Goal: Task Accomplishment & Management: Manage account settings

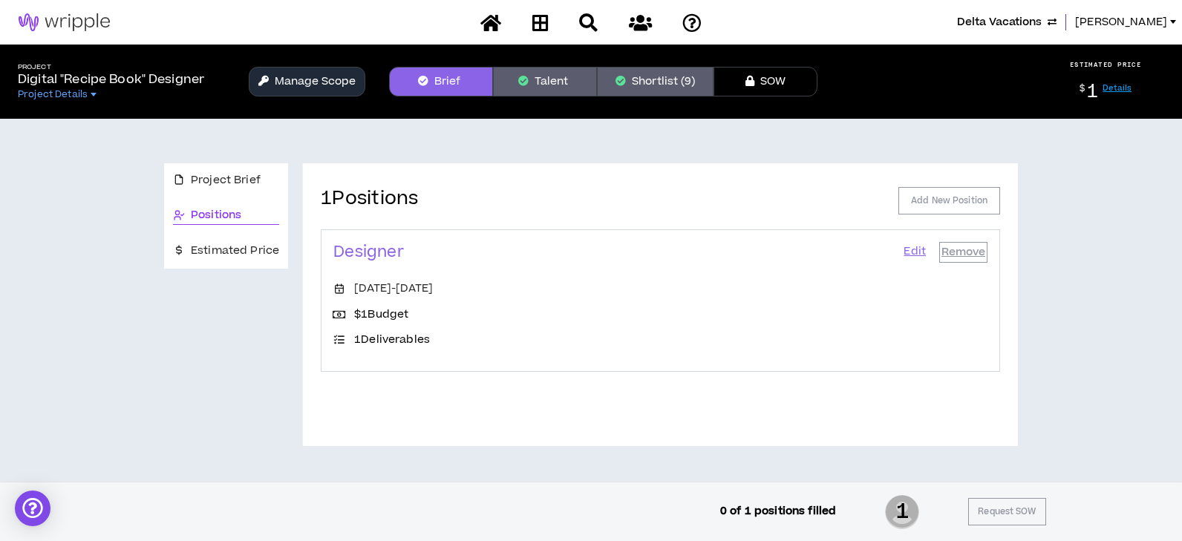
click at [965, 14] on span "Delta Vacations" at bounding box center [999, 22] width 85 height 16
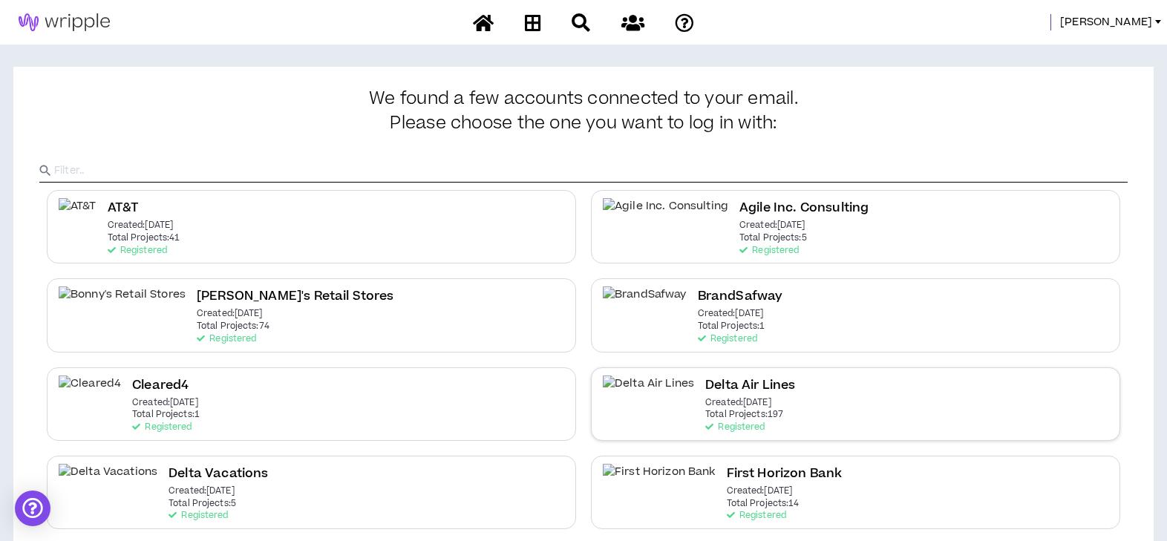
click at [776, 379] on div "Delta Air Lines Created: Dec 7 2020 Total Projects: 197 Registered" at bounding box center [855, 403] width 529 height 73
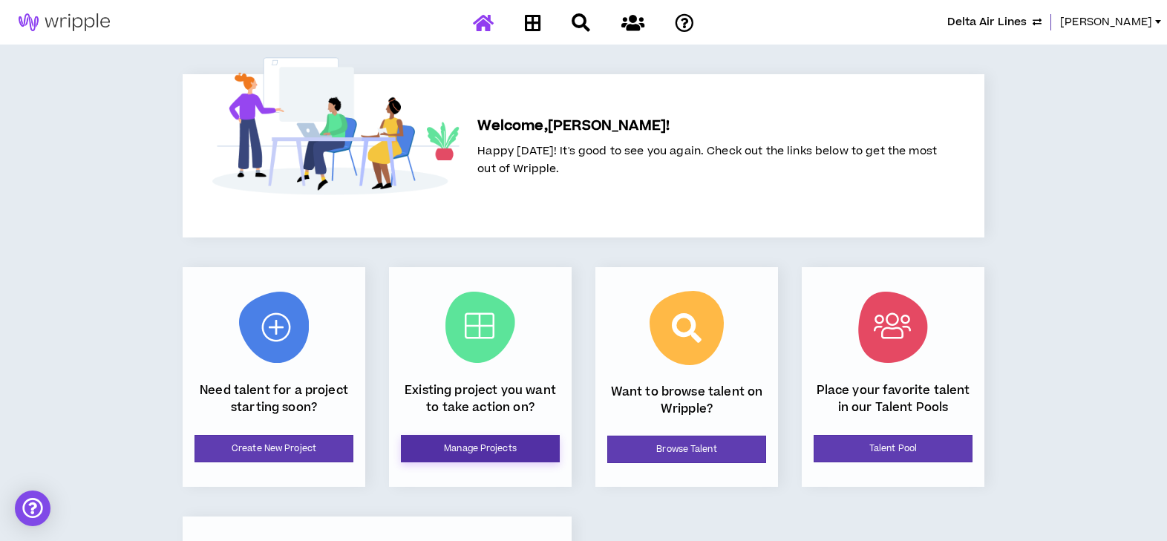
click at [528, 440] on link "Manage Projects" at bounding box center [480, 448] width 159 height 27
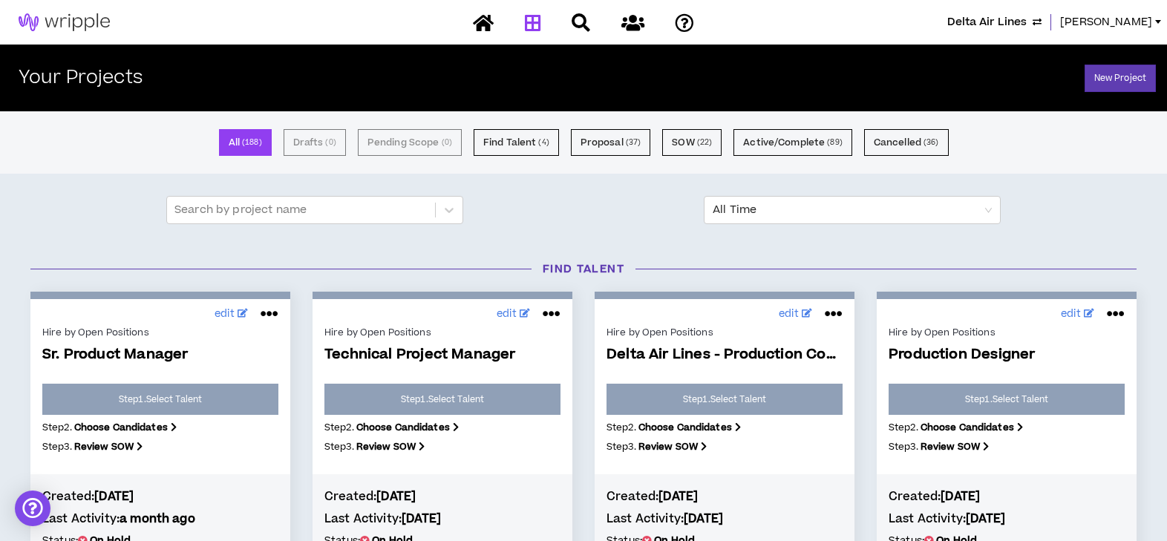
click at [1026, 23] on span "Delta Air Lines" at bounding box center [986, 22] width 79 height 16
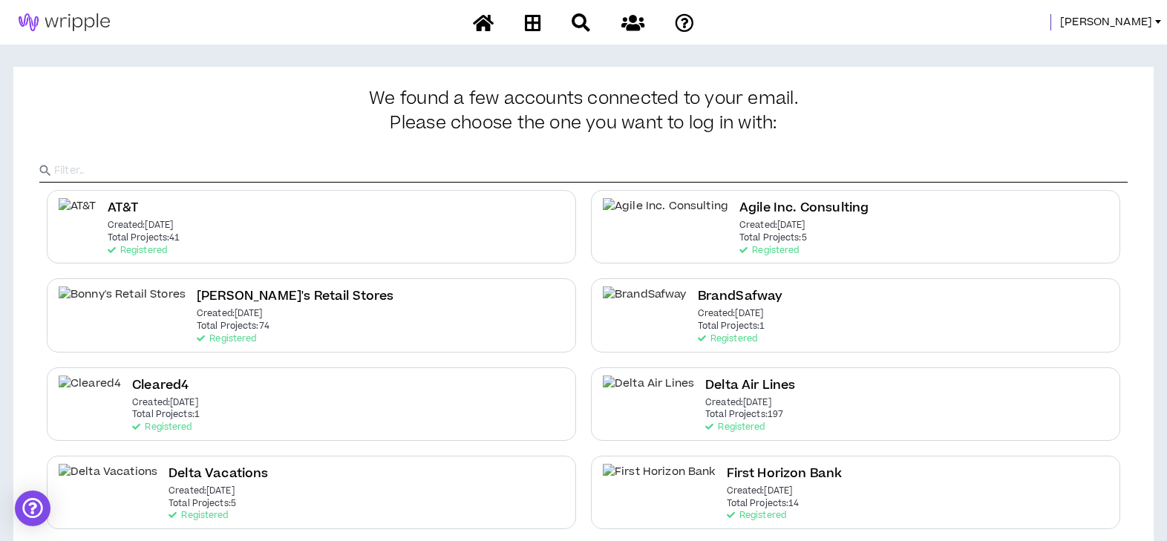
click at [1115, 23] on span "Lauren-Bridget" at bounding box center [1106, 22] width 92 height 16
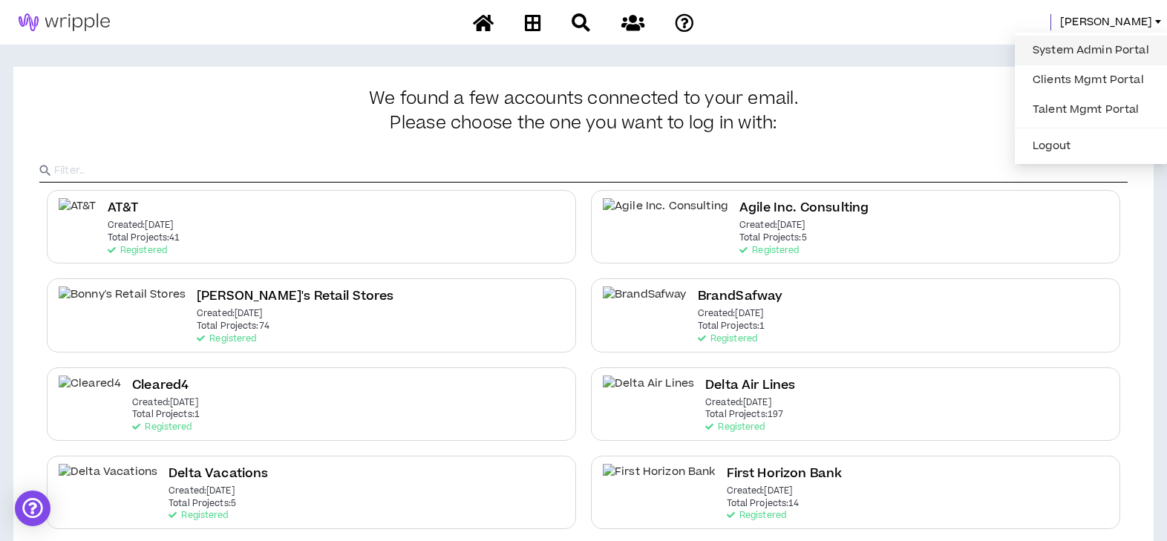
click at [1084, 47] on link "System Admin Portal" at bounding box center [1090, 50] width 134 height 22
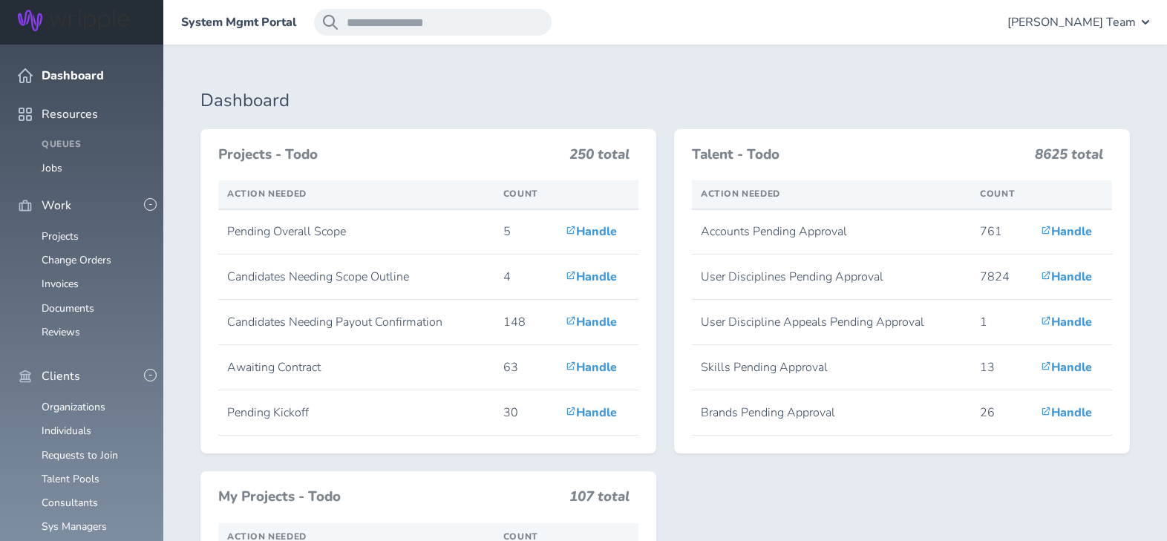
scroll to position [396, 0]
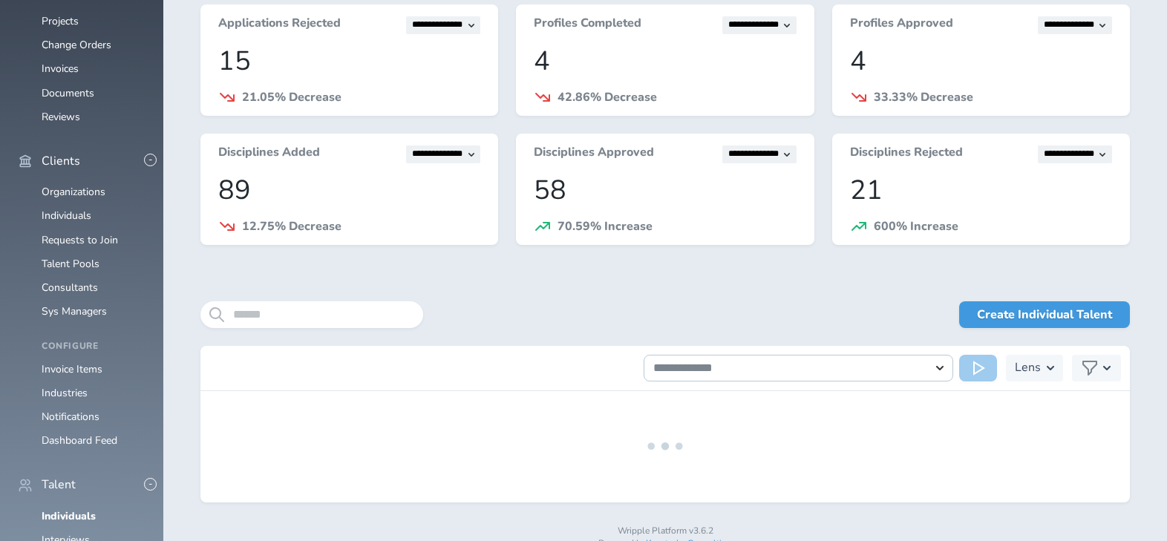
scroll to position [250, 0]
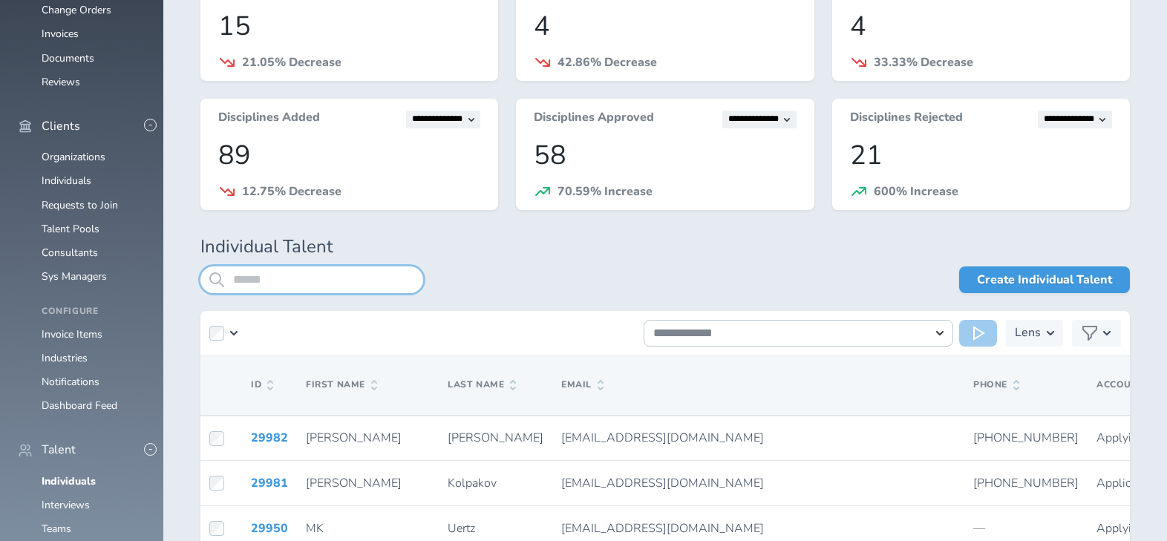
click at [319, 274] on input "search" at bounding box center [311, 279] width 223 height 27
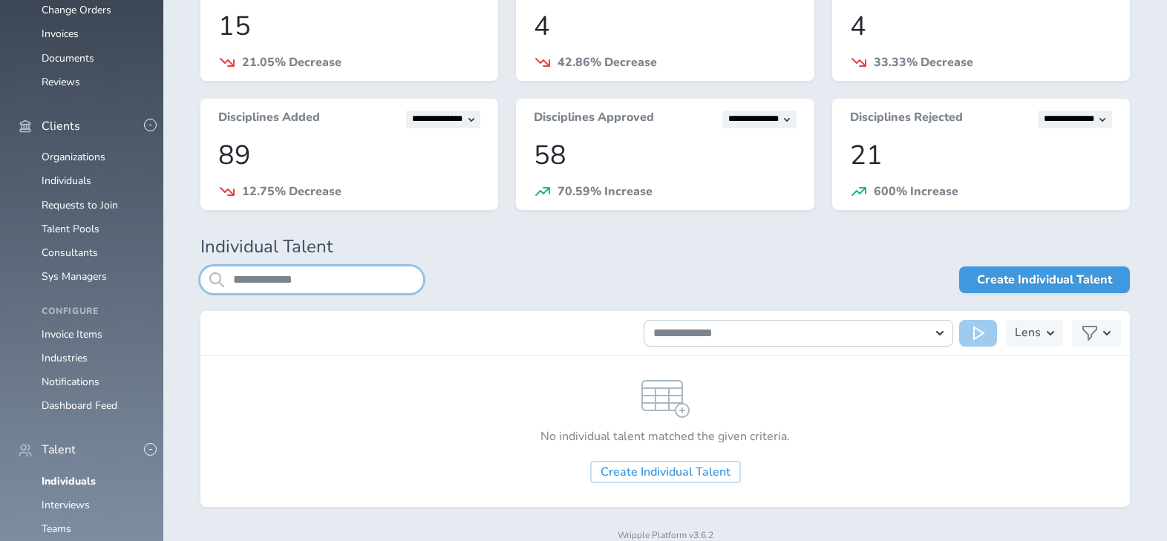
click at [319, 274] on input "**********" at bounding box center [311, 279] width 223 height 27
type input "**********"
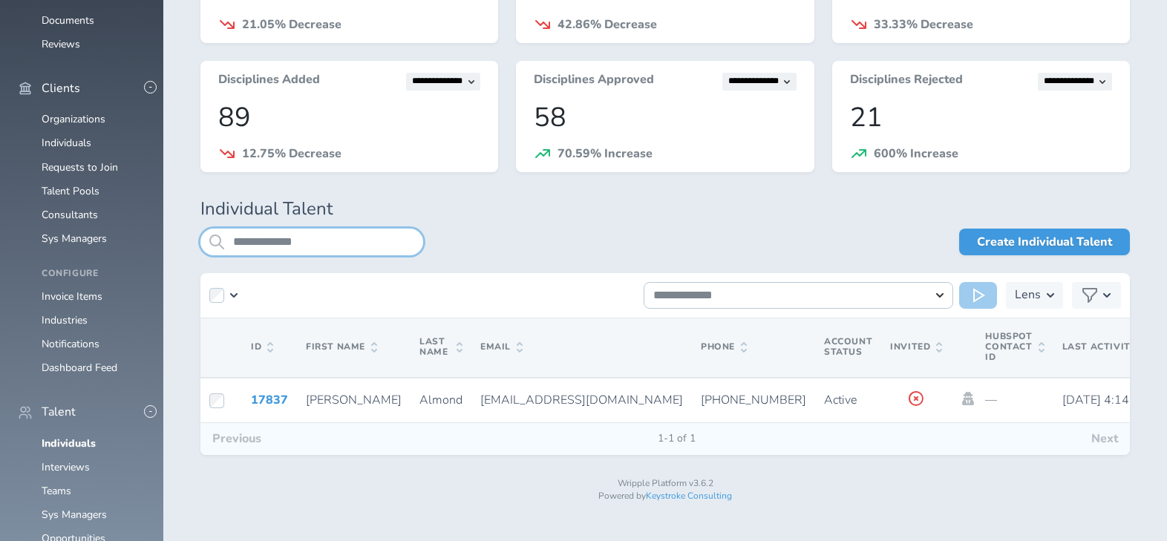
scroll to position [290, 0]
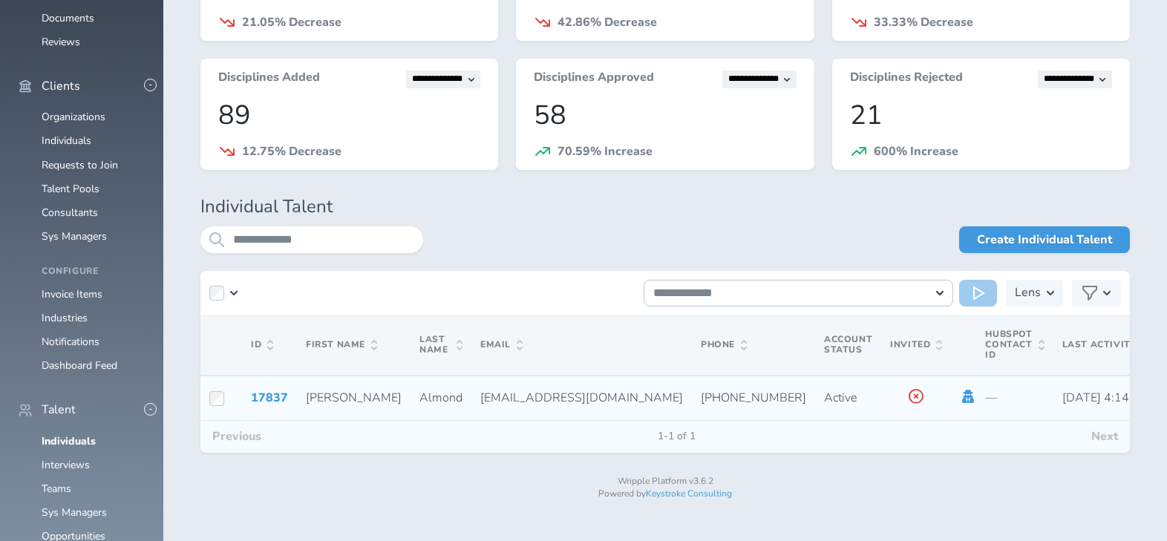
click at [963, 400] on icon at bounding box center [969, 396] width 12 height 13
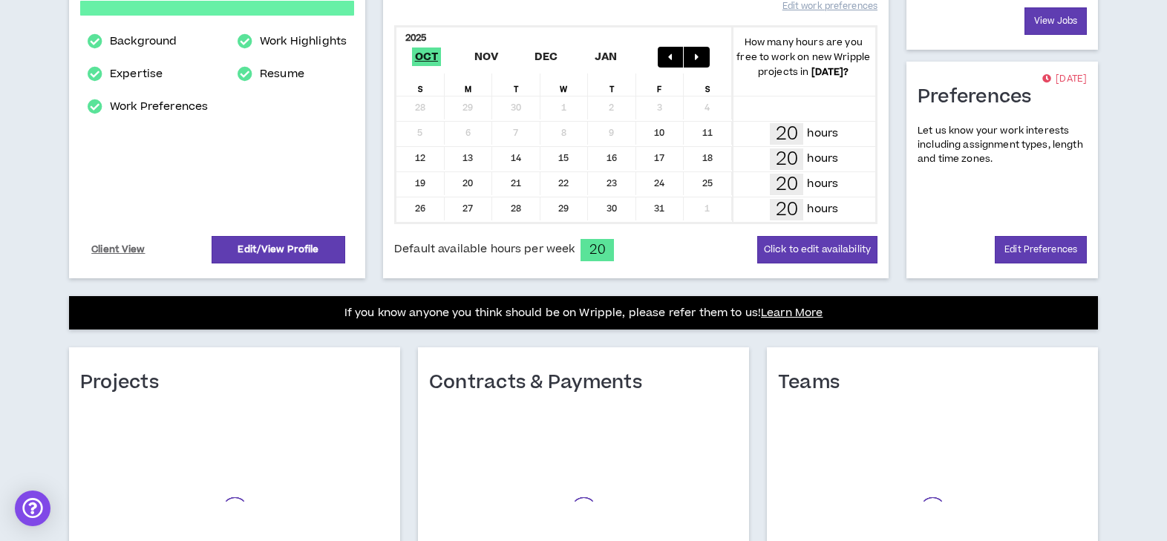
scroll to position [396, 0]
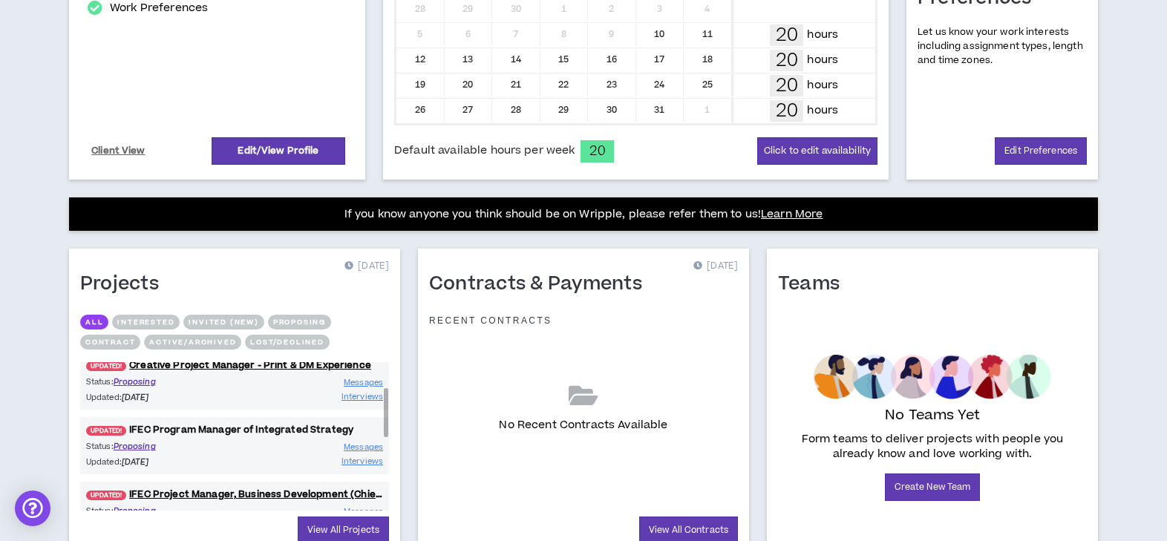
click at [284, 430] on link "UPDATED! IFEC Program Manager of Integrated Strategy" at bounding box center [234, 430] width 309 height 14
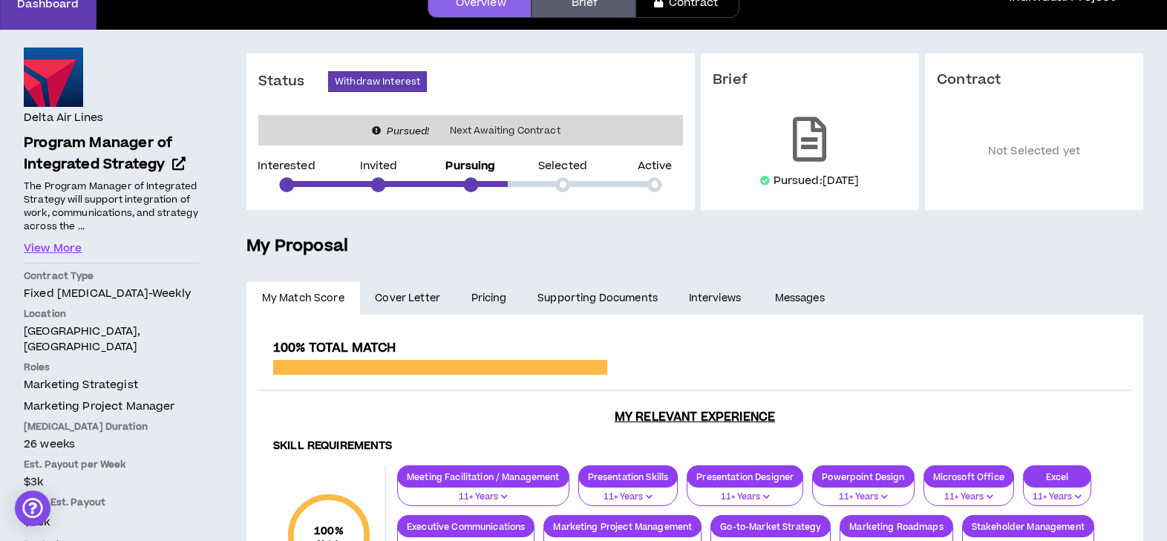
scroll to position [131, 0]
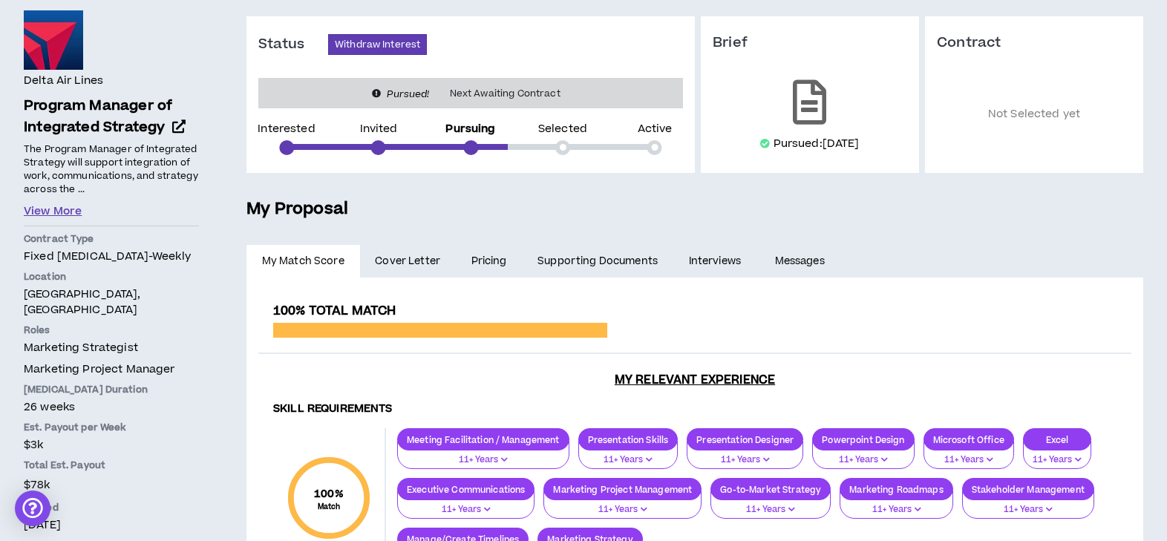
click at [59, 210] on button "View More" at bounding box center [53, 211] width 58 height 16
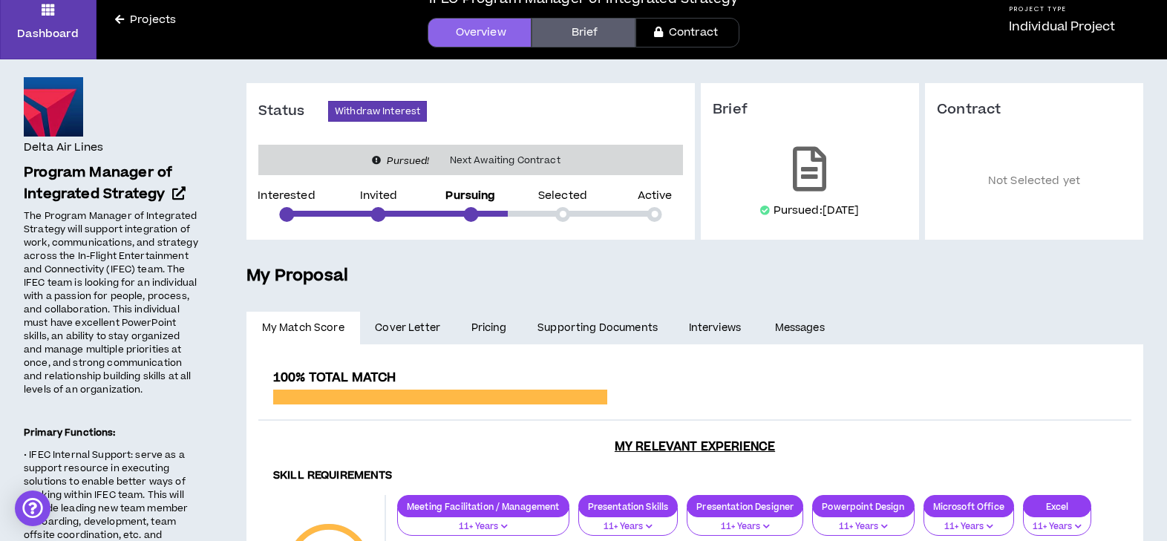
scroll to position [0, 0]
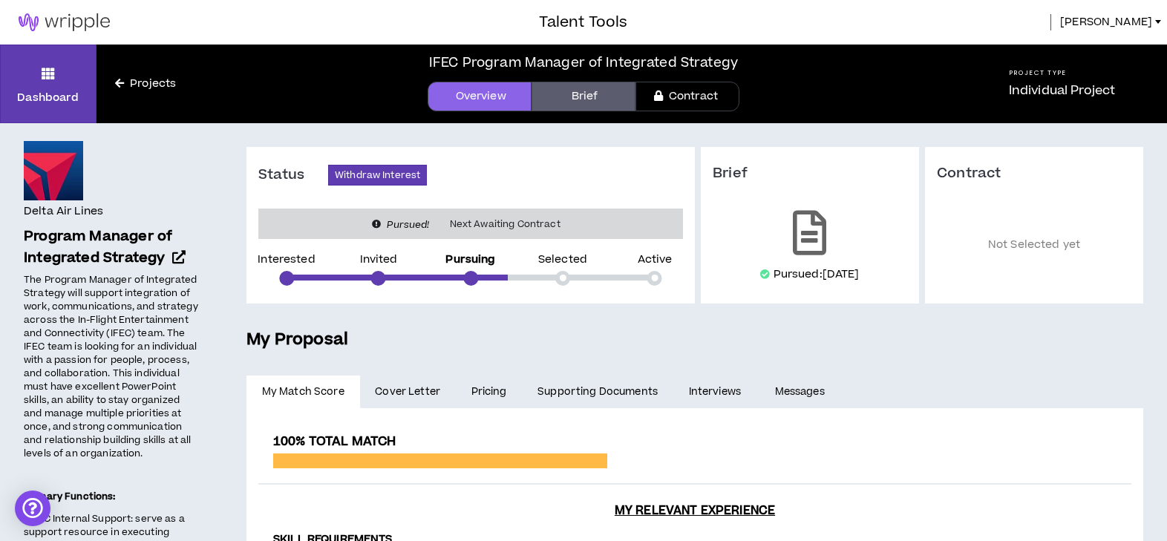
click at [500, 96] on link "Overview" at bounding box center [479, 97] width 104 height 30
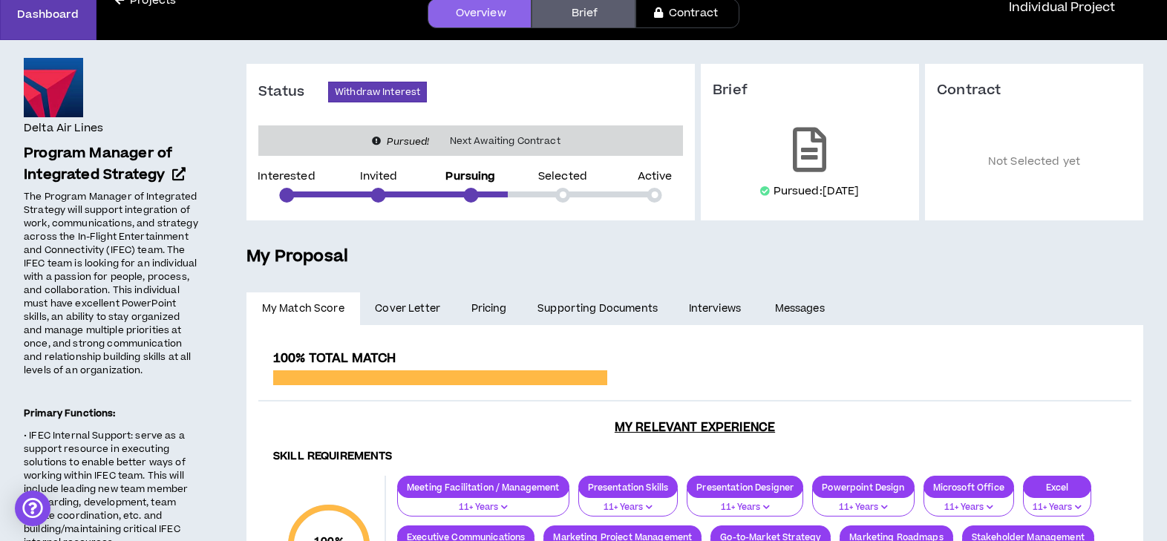
scroll to position [99, 0]
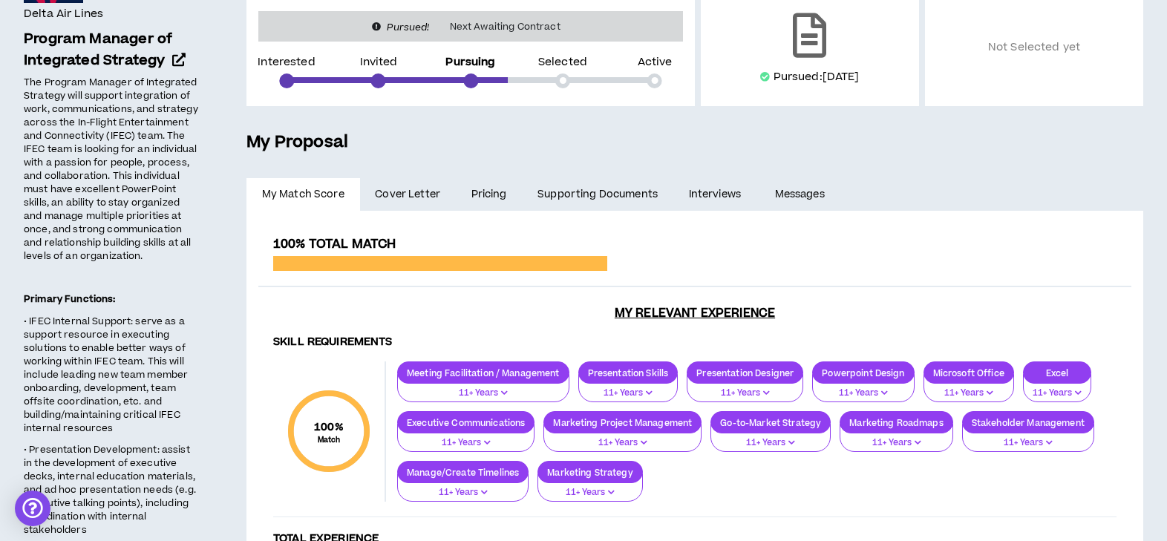
click at [476, 194] on link "Pricing" at bounding box center [489, 194] width 67 height 33
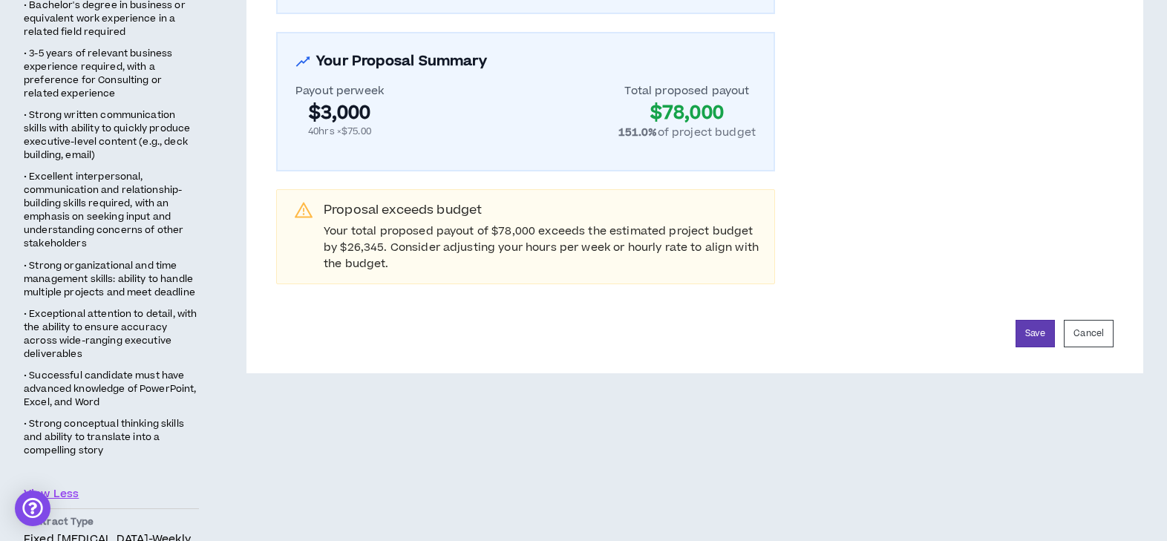
scroll to position [1088, 0]
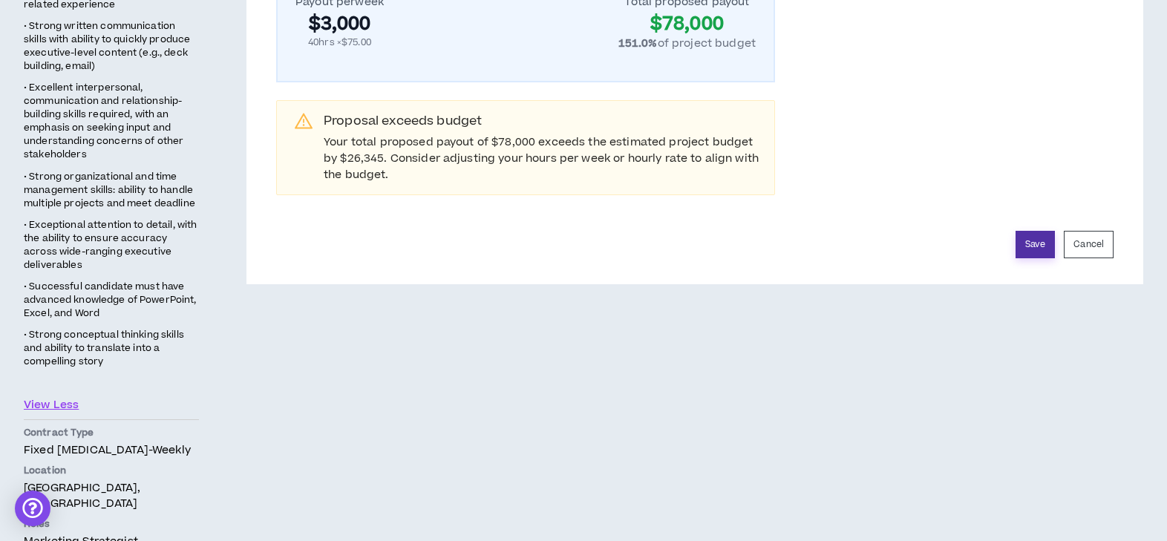
click at [1037, 246] on button "Save" at bounding box center [1034, 244] width 39 height 27
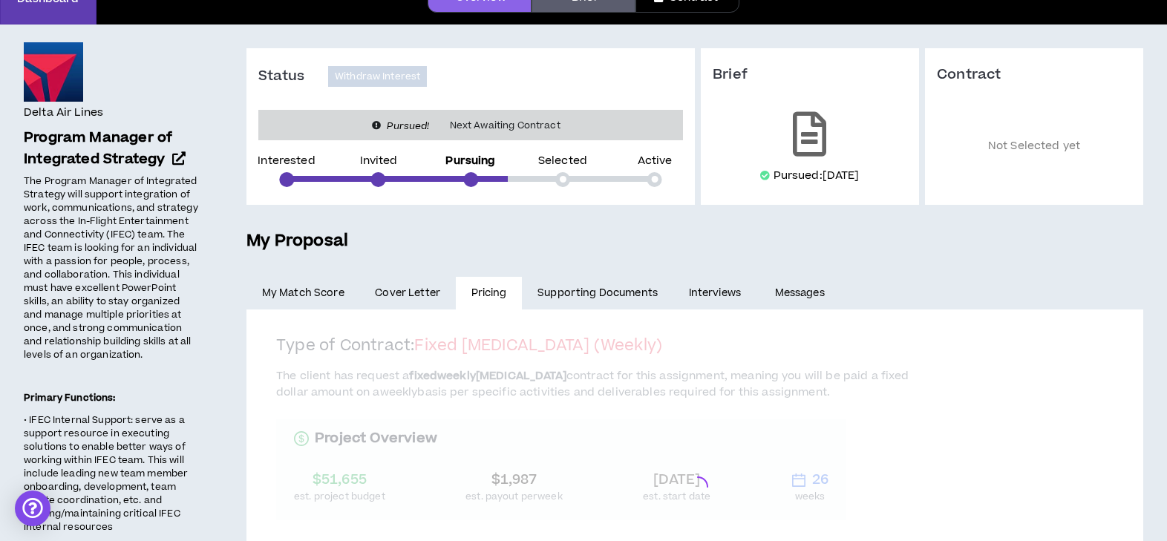
scroll to position [0, 0]
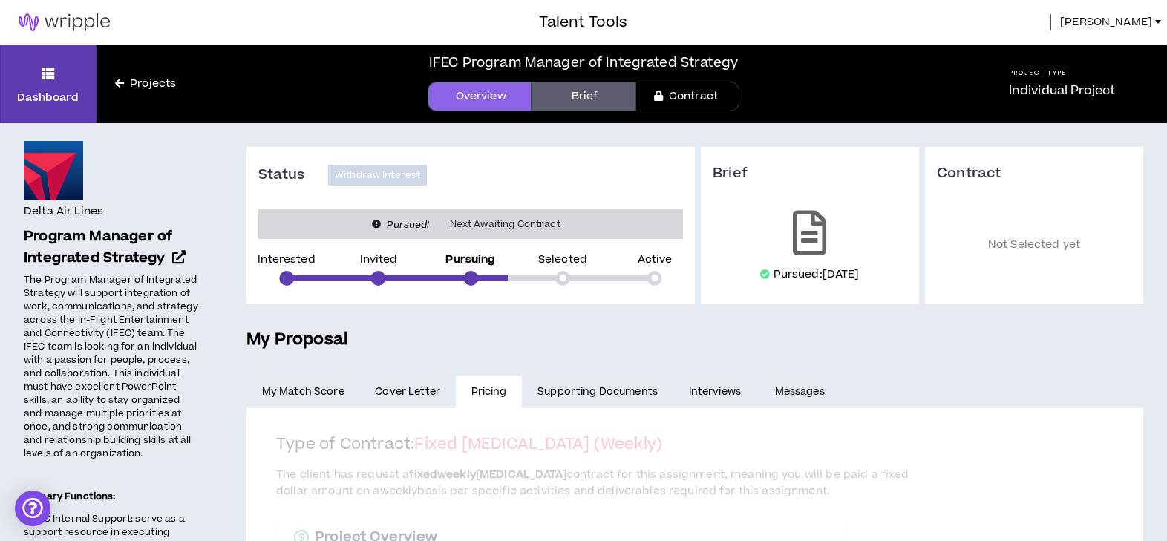
click at [1134, 24] on span "Latoya" at bounding box center [1106, 22] width 92 height 16
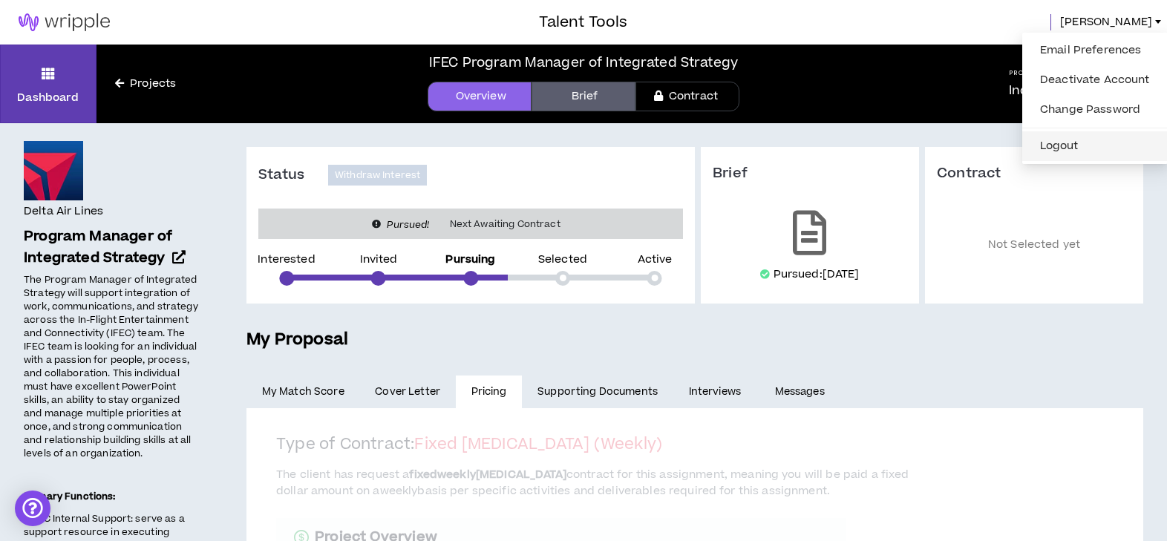
click at [1086, 151] on button "Logout" at bounding box center [1095, 146] width 128 height 22
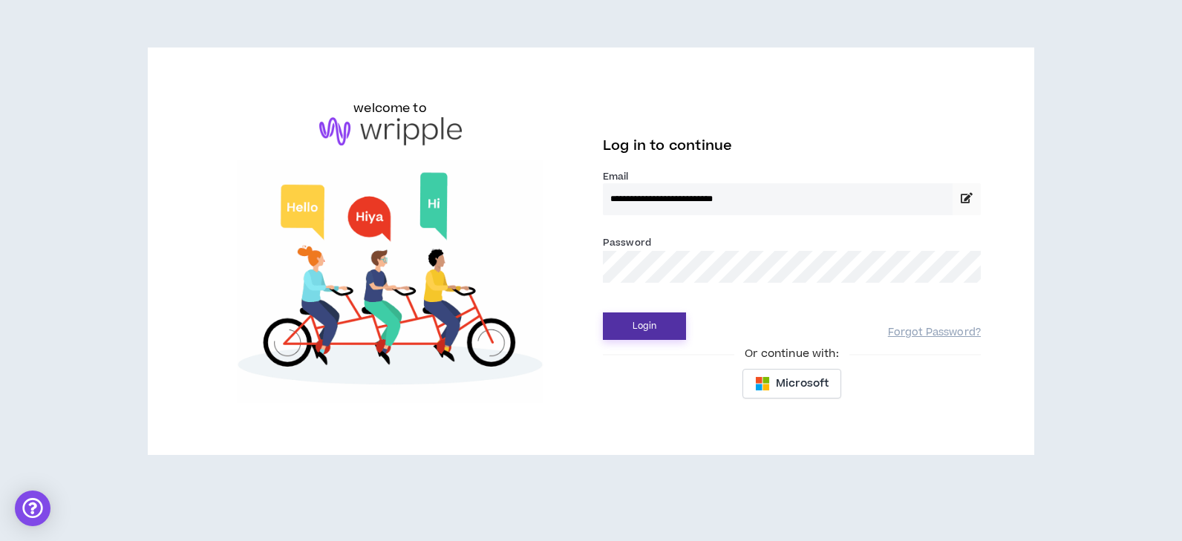
click at [647, 327] on button "Login" at bounding box center [644, 325] width 83 height 27
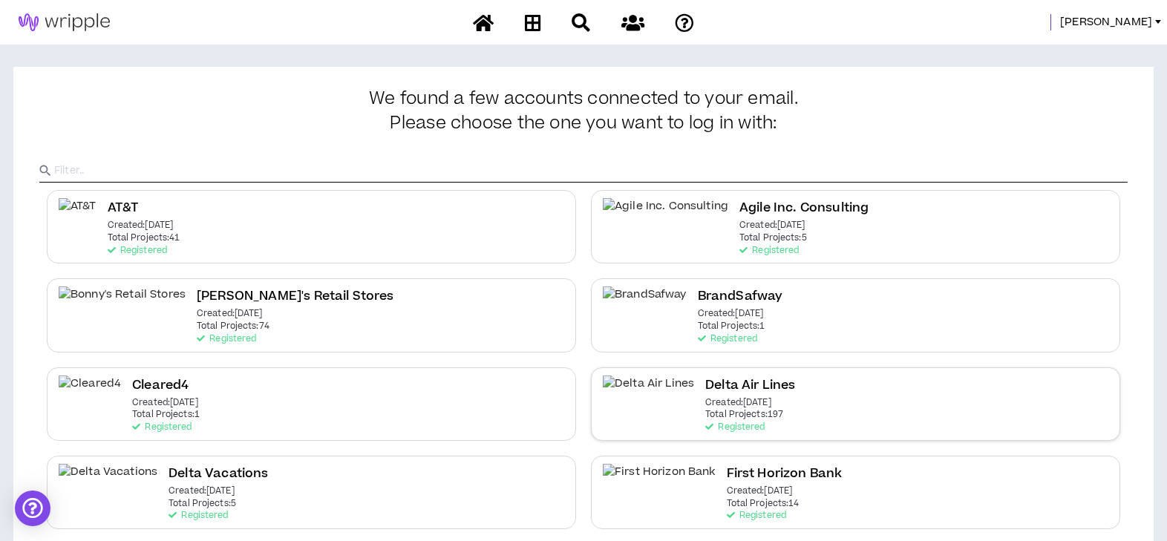
click at [705, 379] on h2 "Delta Air Lines" at bounding box center [750, 386] width 90 height 20
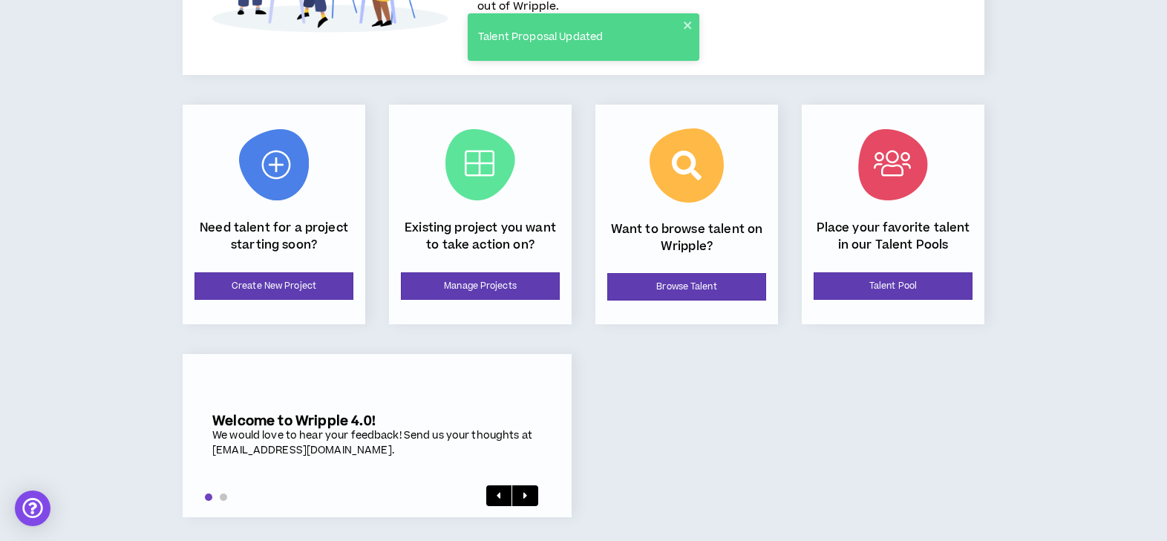
scroll to position [168, 0]
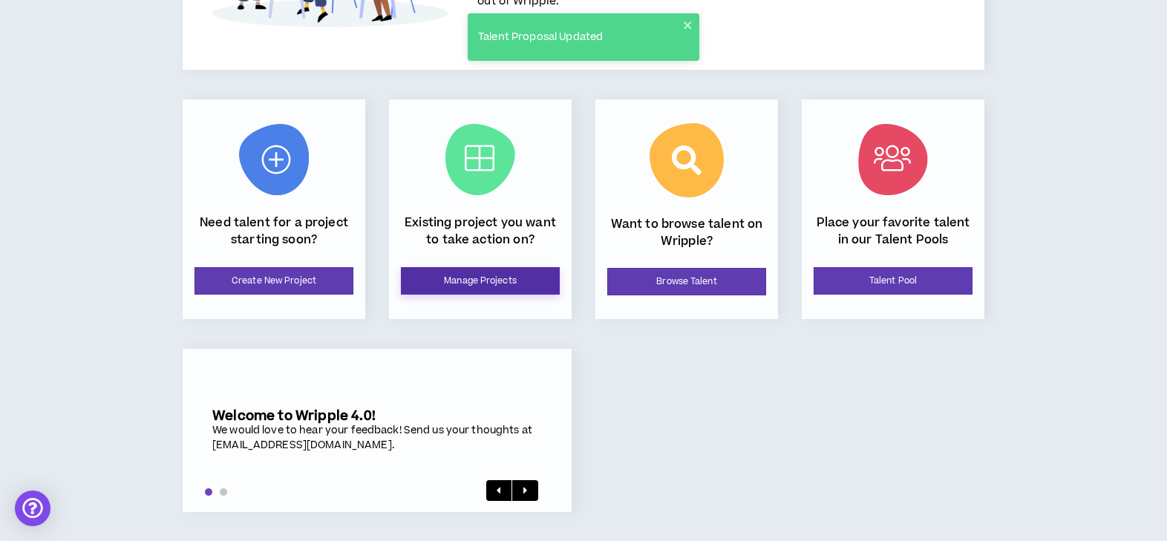
click at [531, 284] on link "Manage Projects" at bounding box center [480, 280] width 159 height 27
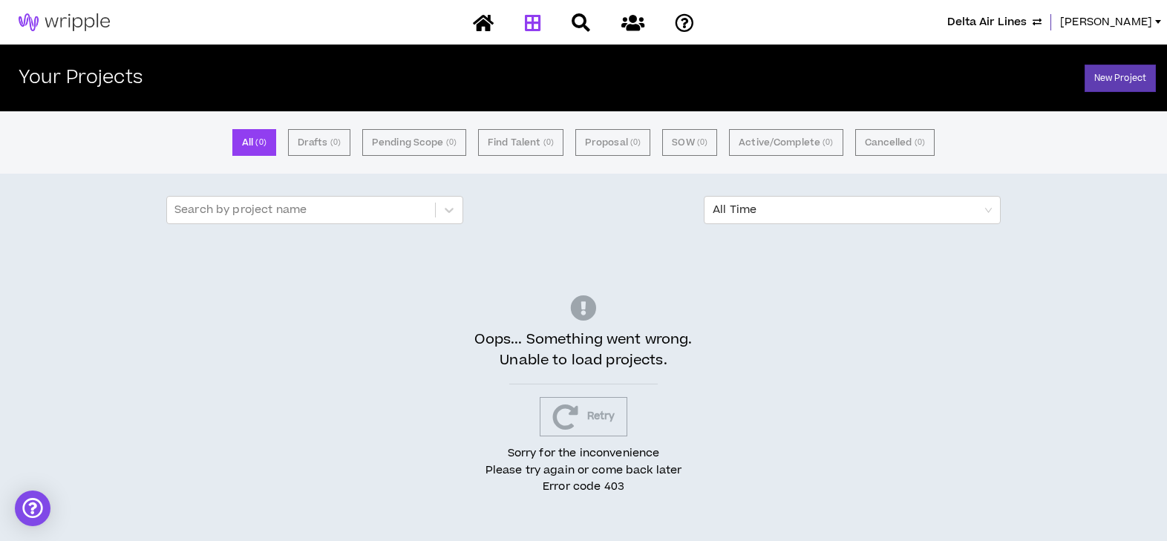
click at [566, 422] on icon "button" at bounding box center [565, 417] width 26 height 26
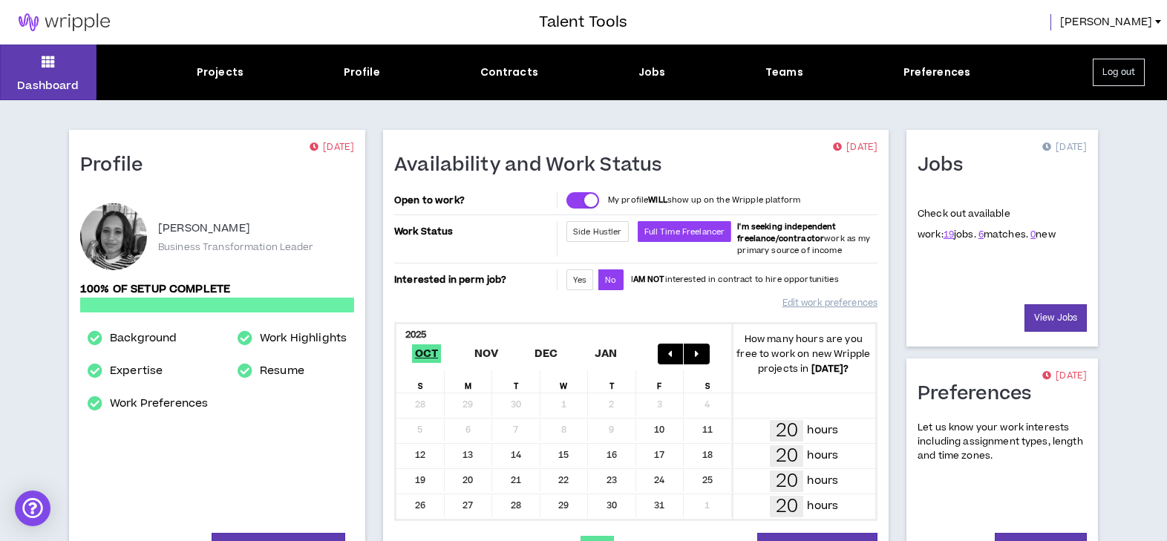
click at [1122, 22] on span "Latoya" at bounding box center [1106, 22] width 92 height 16
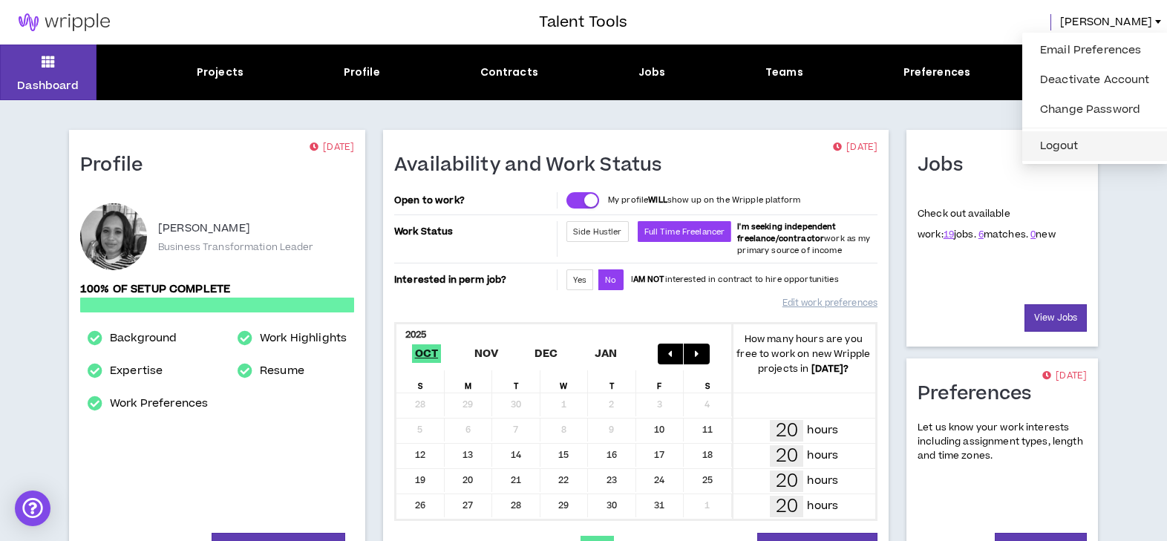
click at [1082, 145] on button "Logout" at bounding box center [1095, 146] width 128 height 22
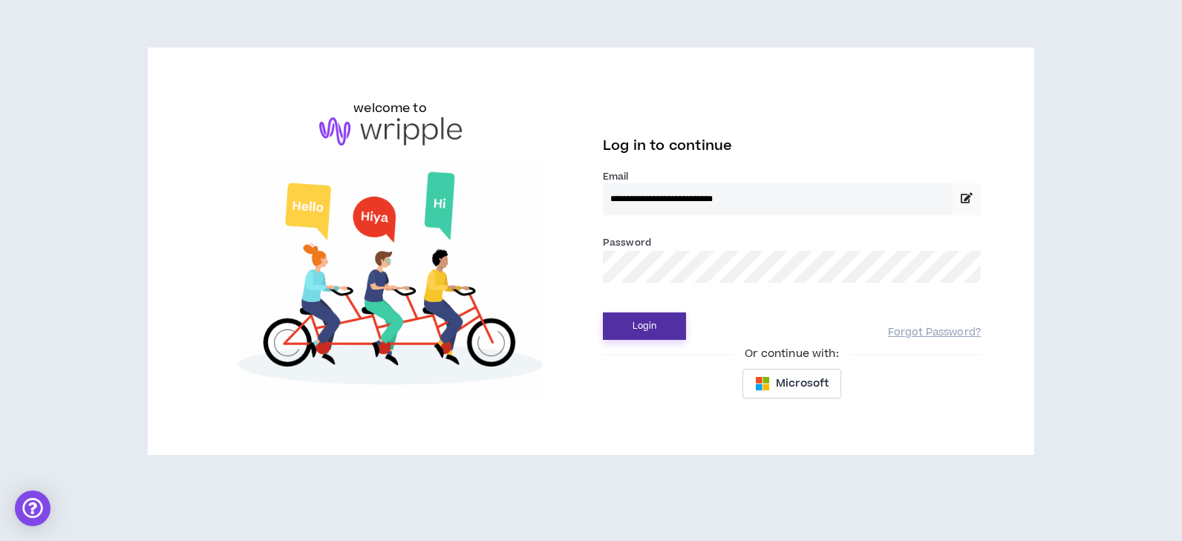
click at [658, 321] on button "Login" at bounding box center [644, 325] width 83 height 27
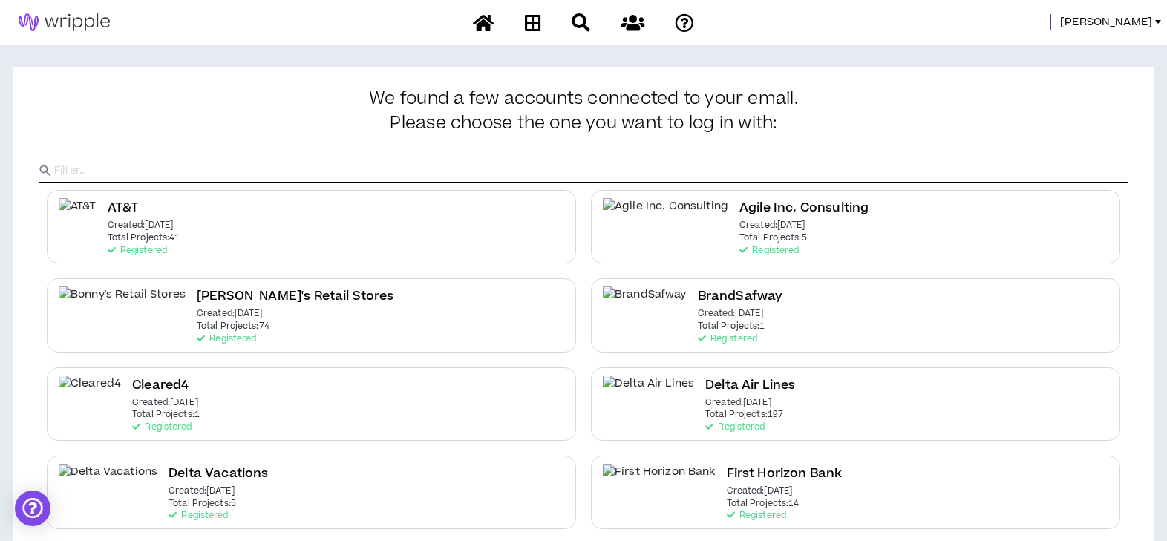
click at [655, 371] on div "Delta Air Lines Created: Dec 7 2020 Total Projects: 197 Registered" at bounding box center [855, 403] width 529 height 73
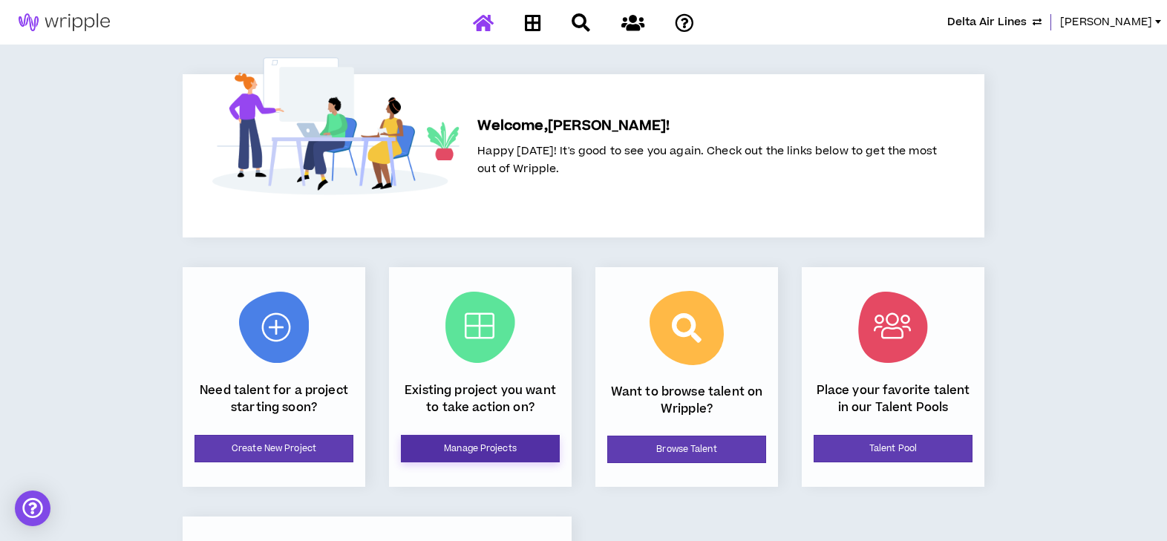
click at [528, 455] on link "Manage Projects" at bounding box center [480, 448] width 159 height 27
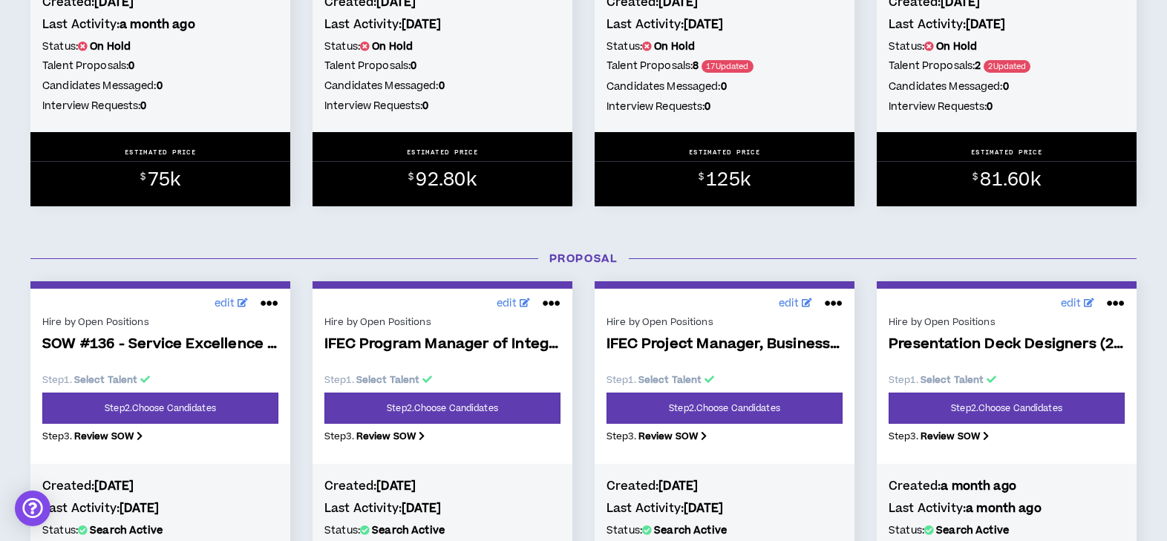
scroll to position [594, 0]
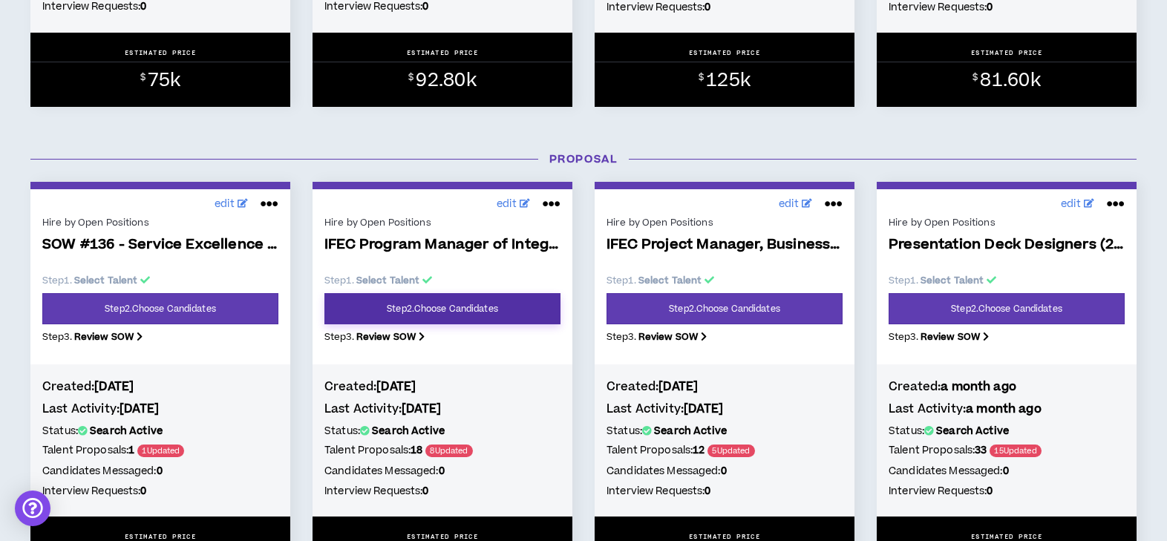
click at [514, 315] on link "Step 2 . Choose Candidates" at bounding box center [442, 308] width 236 height 31
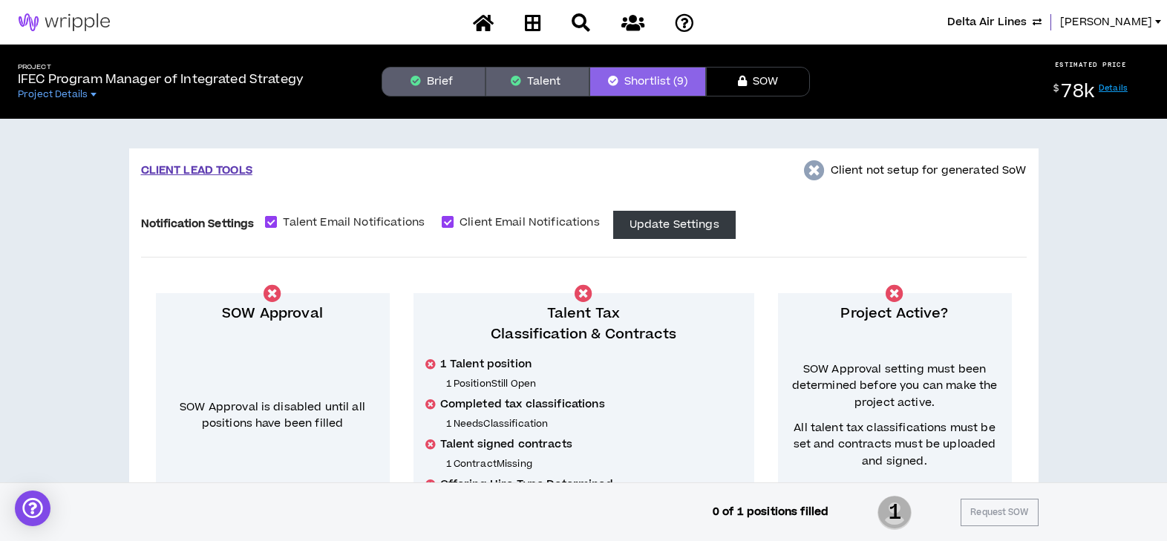
click at [439, 88] on button "Brief" at bounding box center [433, 82] width 104 height 30
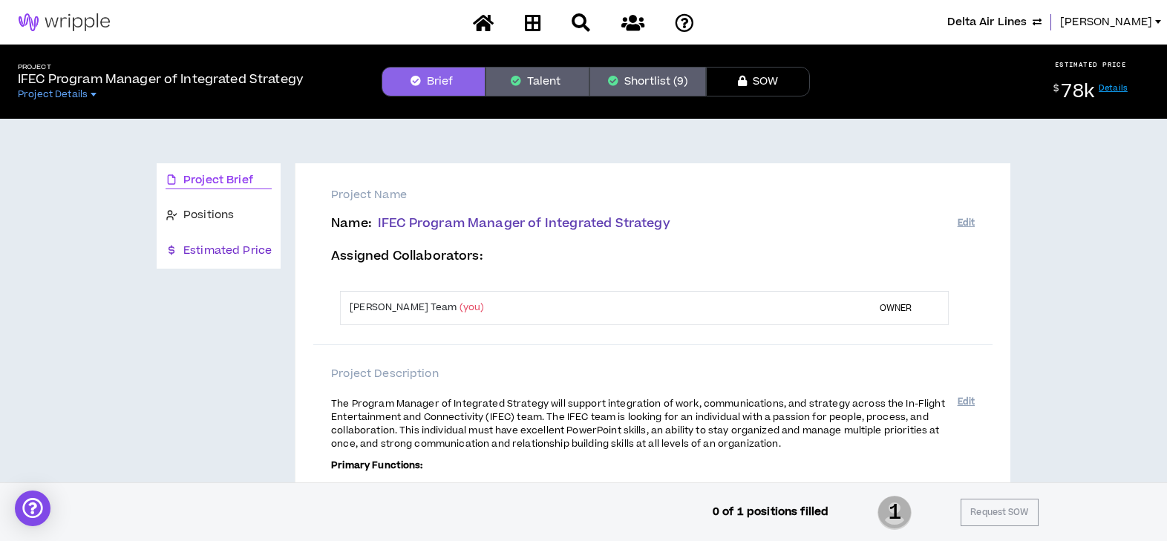
click at [240, 245] on span "Estimated Price" at bounding box center [227, 251] width 88 height 16
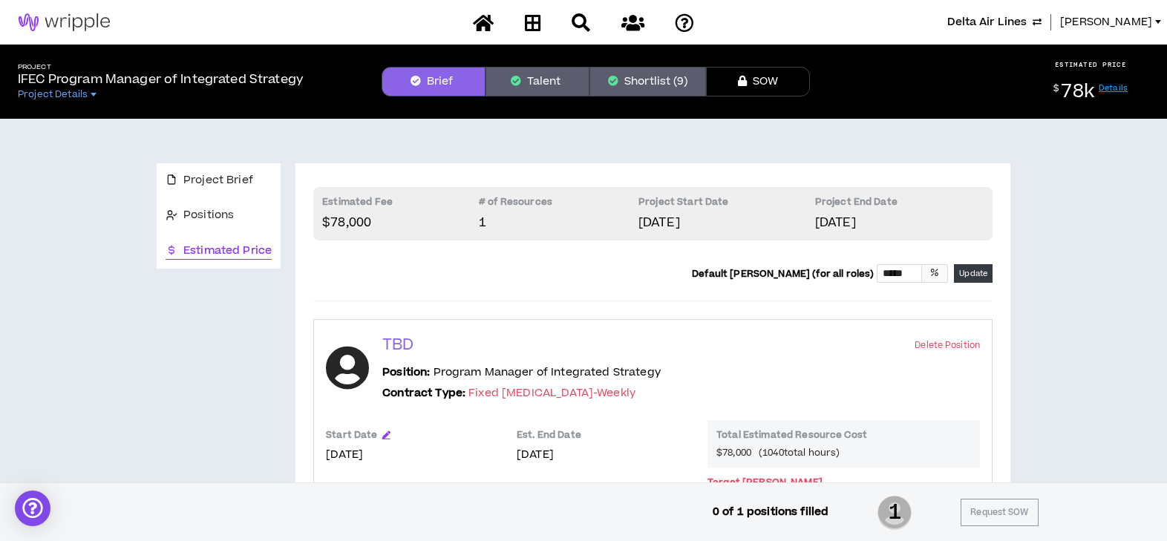
click at [639, 80] on button "Shortlist (9)" at bounding box center [647, 82] width 117 height 30
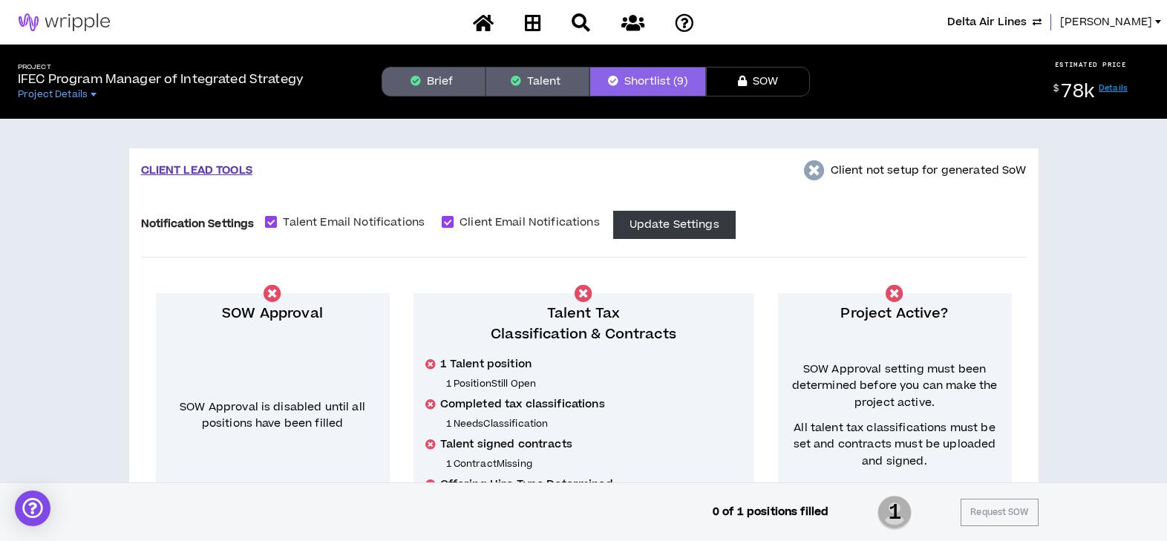
click at [1116, 23] on span "Lauren-Bridget" at bounding box center [1106, 22] width 92 height 16
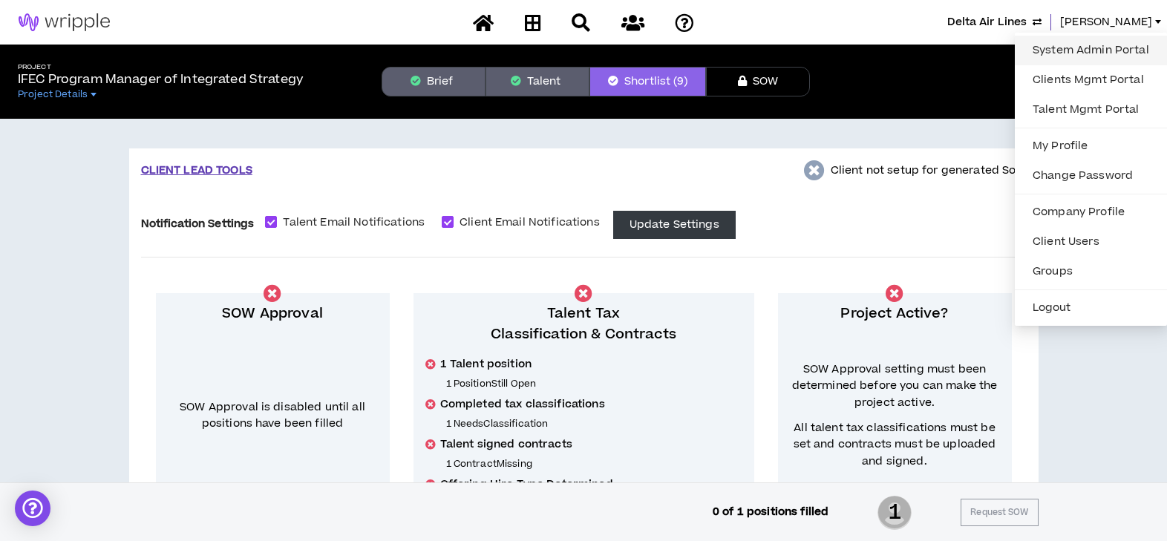
click at [1096, 46] on link "System Admin Portal" at bounding box center [1090, 50] width 134 height 22
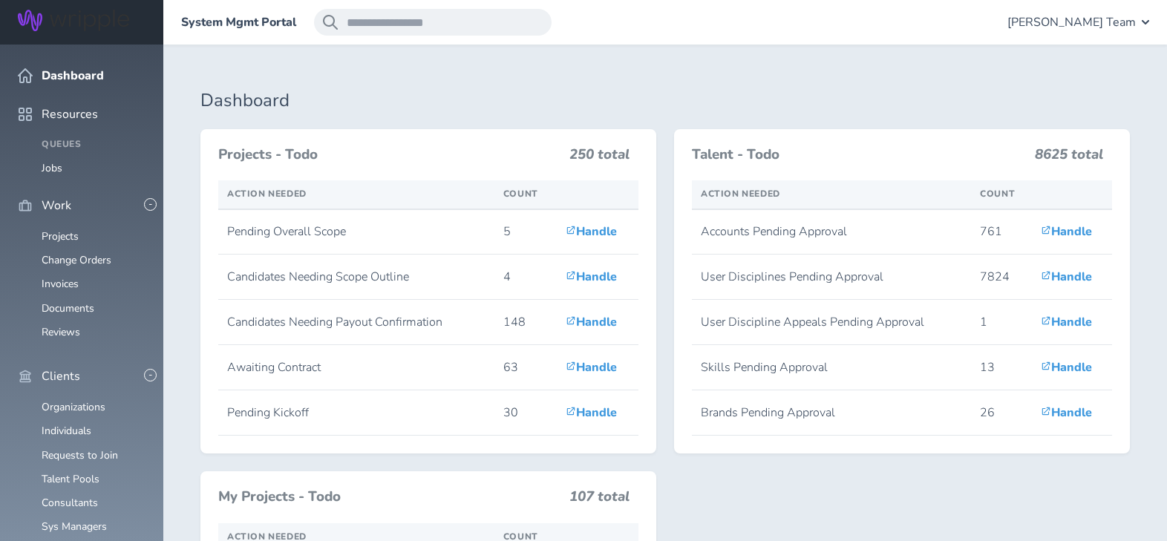
scroll to position [297, 0]
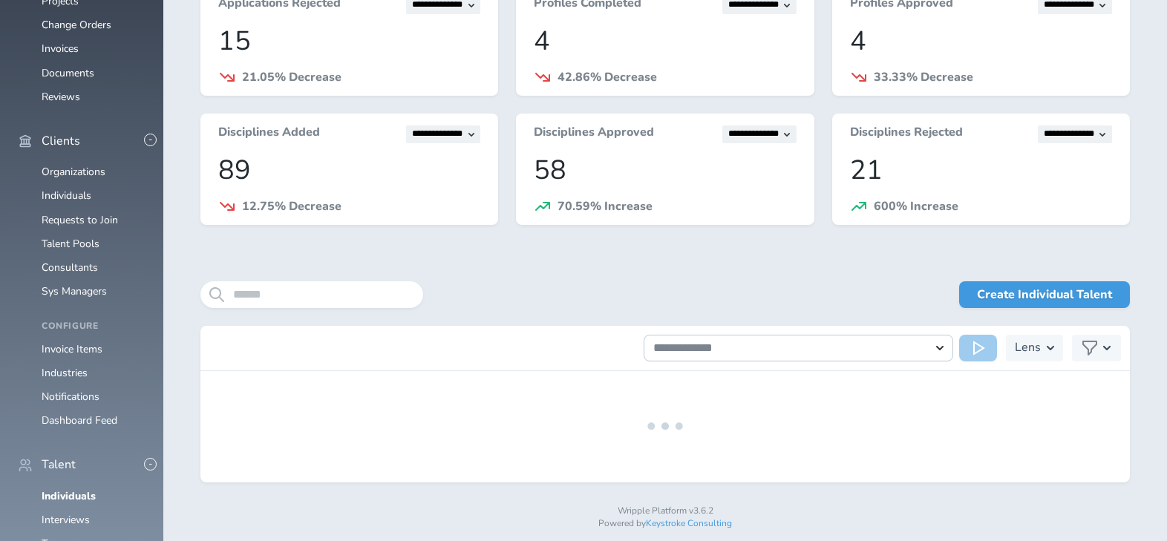
scroll to position [250, 0]
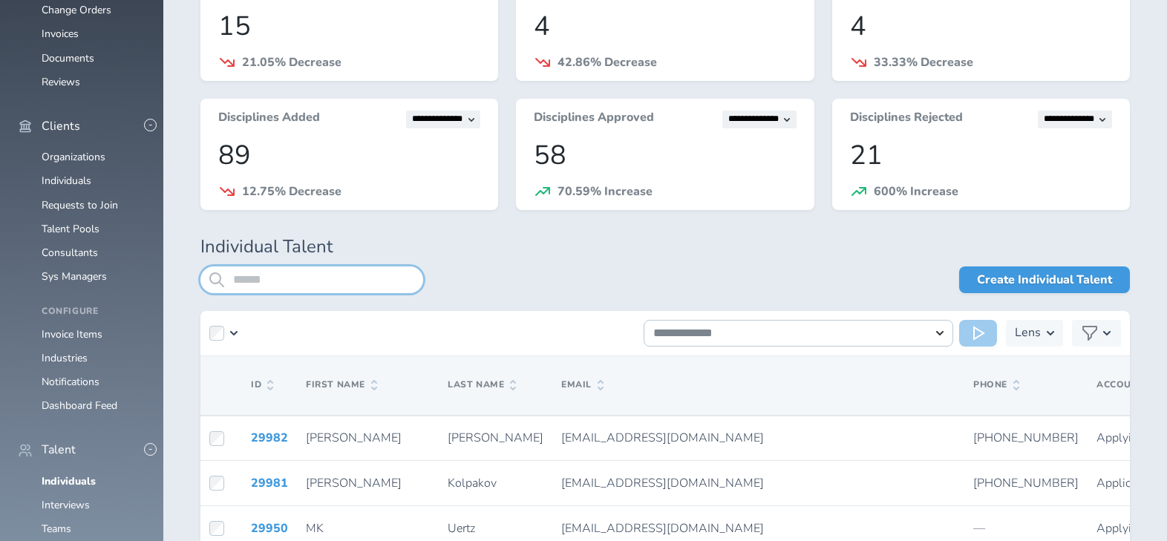
click at [309, 280] on input "search" at bounding box center [311, 279] width 223 height 27
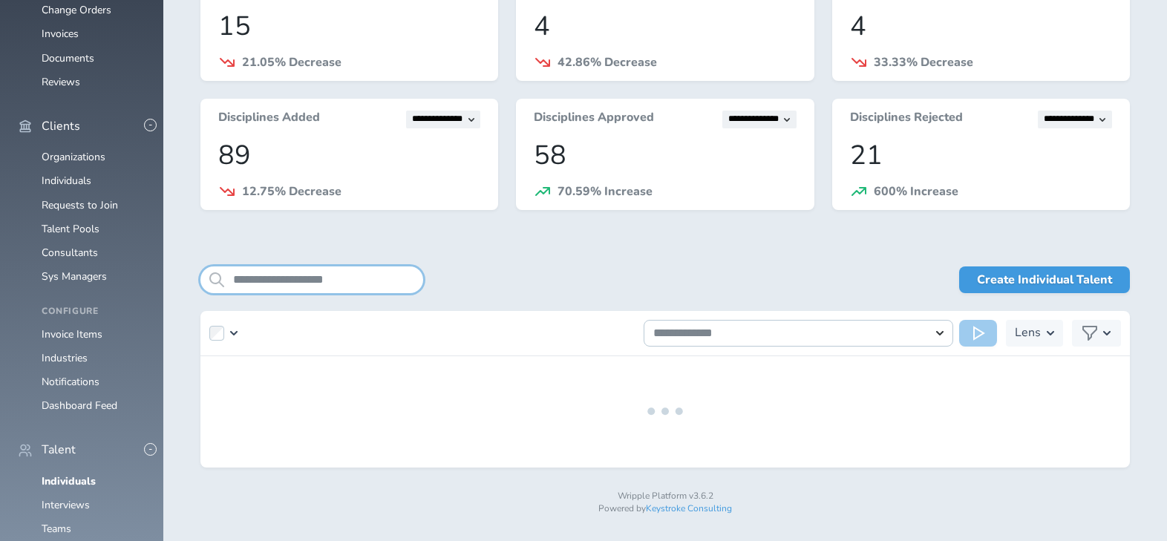
type input "**********"
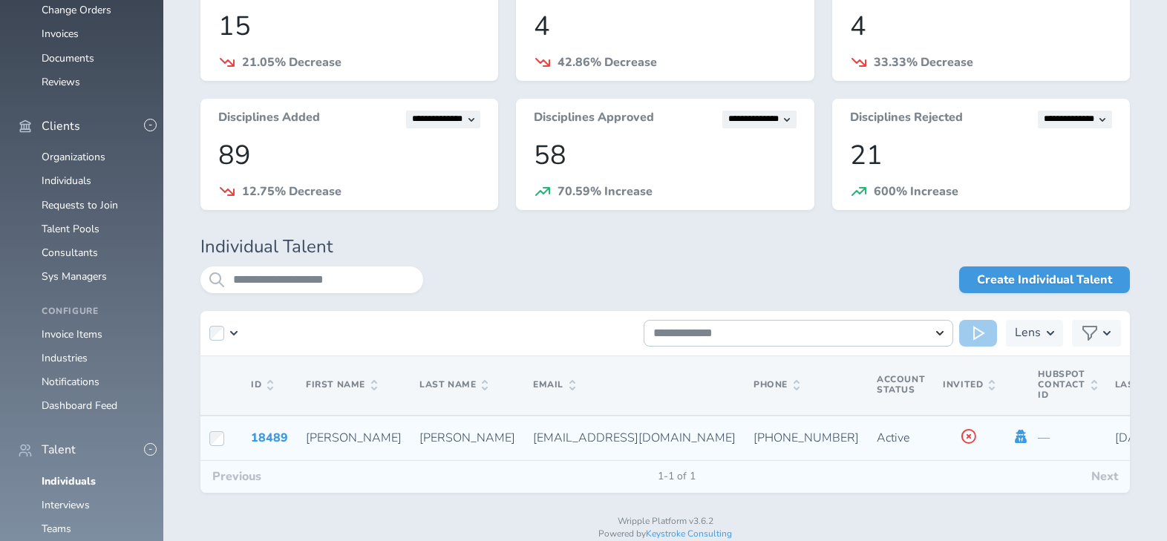
click at [1015, 437] on icon at bounding box center [1021, 436] width 12 height 13
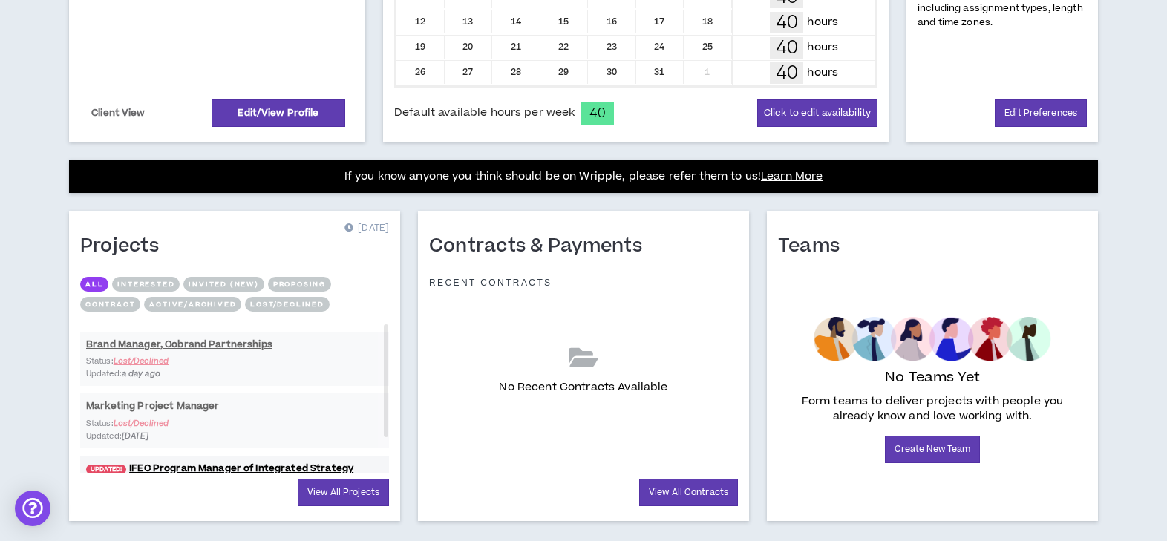
scroll to position [459, 0]
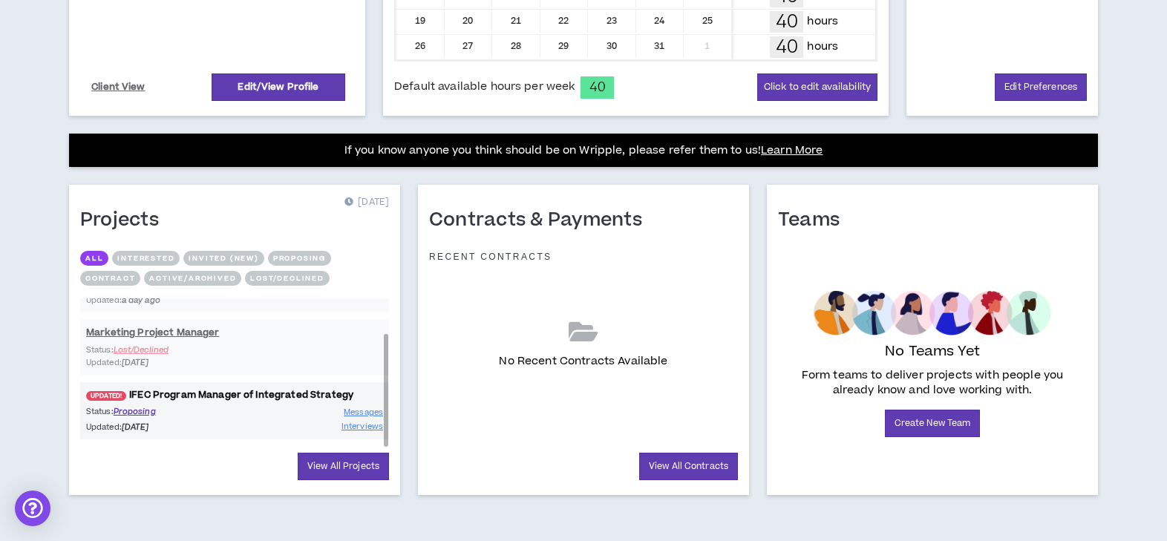
click at [284, 393] on link "UPDATED! IFEC Program Manager of Integrated Strategy" at bounding box center [234, 395] width 309 height 14
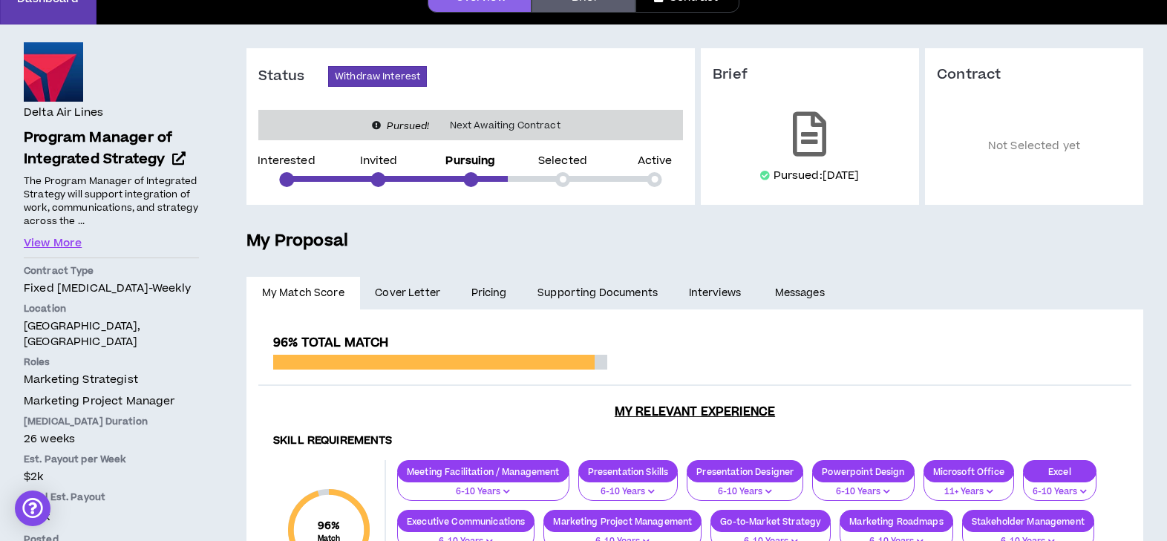
scroll to position [197, 0]
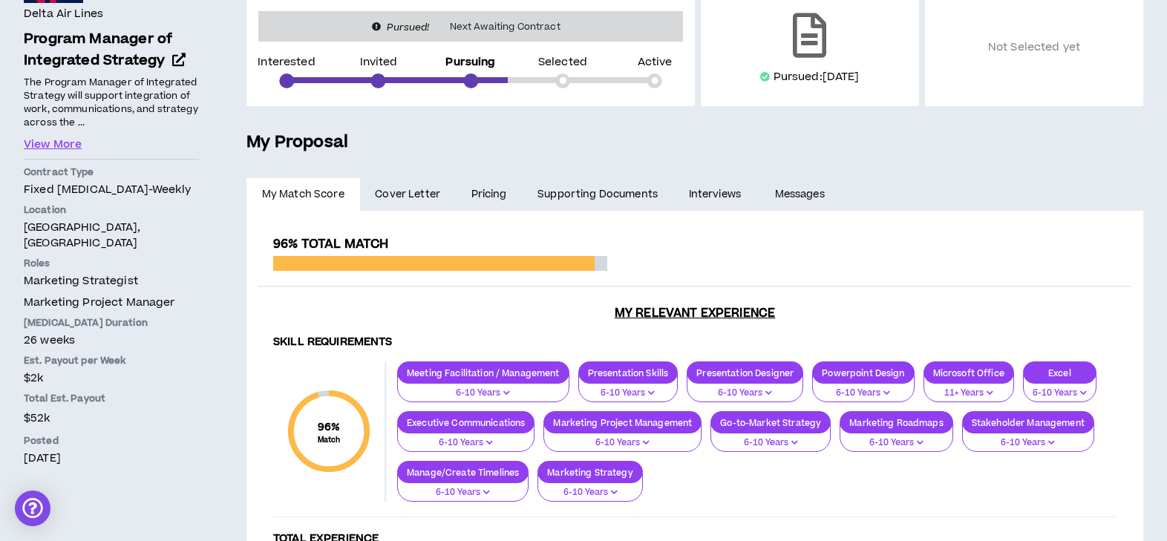
click at [486, 196] on link "Pricing" at bounding box center [489, 194] width 67 height 33
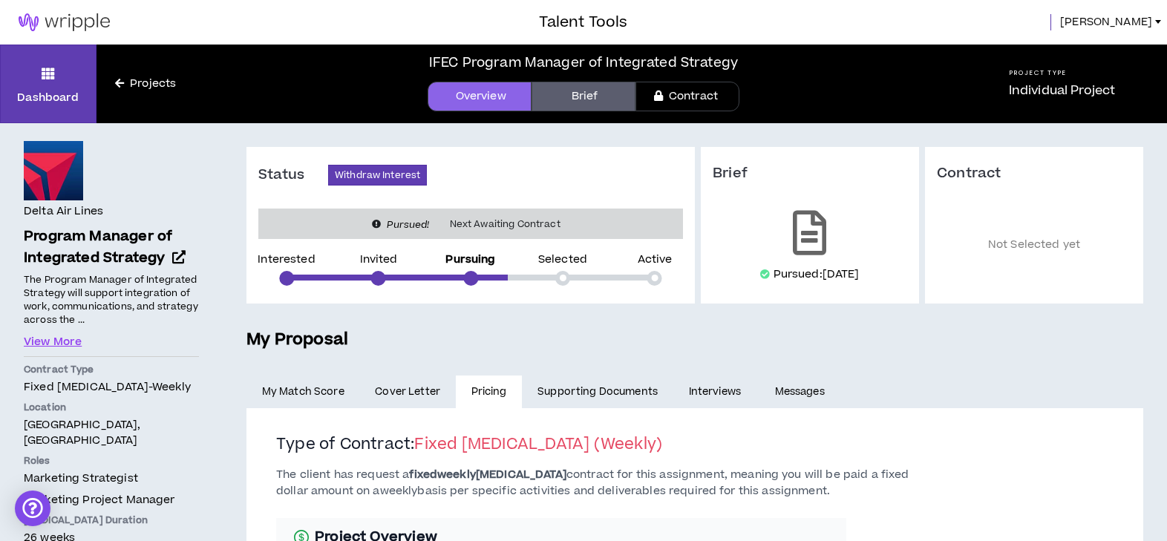
click at [1136, 20] on span "[PERSON_NAME]" at bounding box center [1106, 22] width 92 height 16
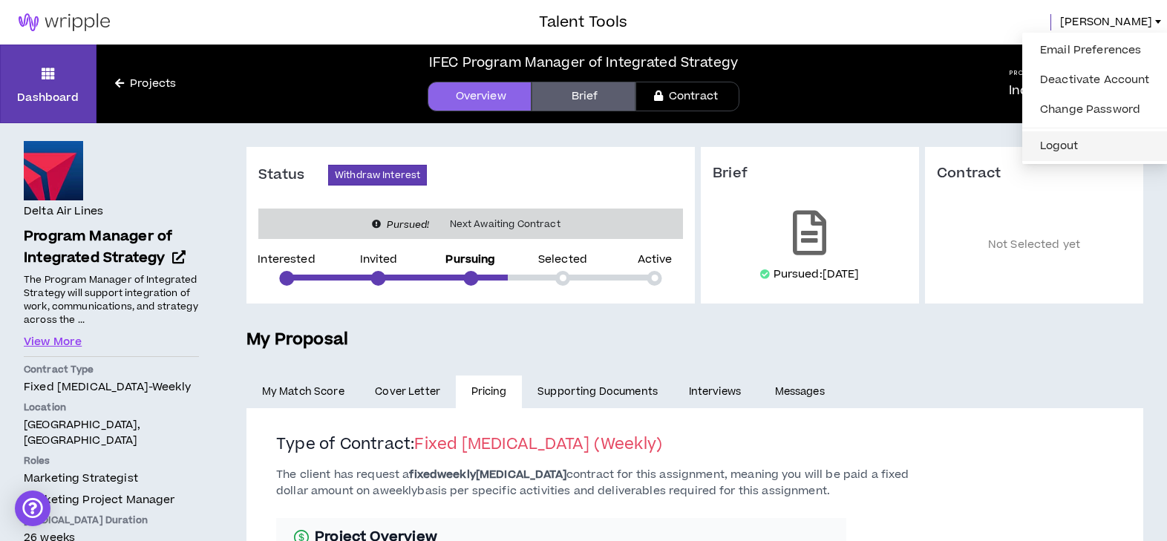
click at [1078, 147] on button "Logout" at bounding box center [1095, 146] width 128 height 22
